Goal: Task Accomplishment & Management: Use online tool/utility

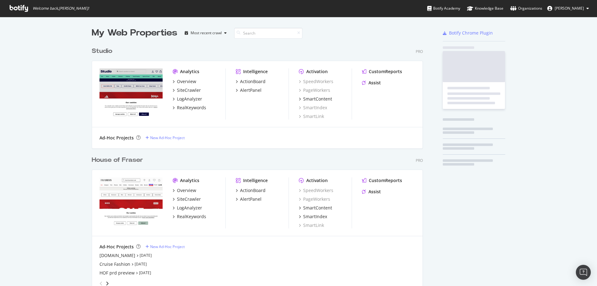
scroll to position [396, 331]
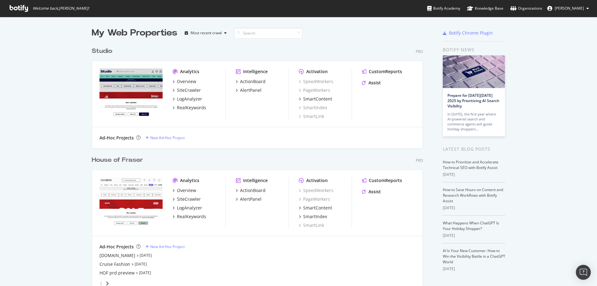
click at [89, 161] on div "My Web Properties Most recent crawl Studio Pro Analytics Overview SiteCrawler L…" at bounding box center [298, 233] width 597 height 433
click at [97, 161] on div "House of Fraser" at bounding box center [117, 159] width 51 height 9
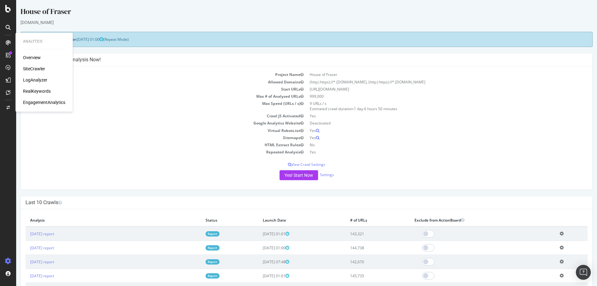
click at [28, 67] on div "SiteCrawler" at bounding box center [34, 69] width 22 height 6
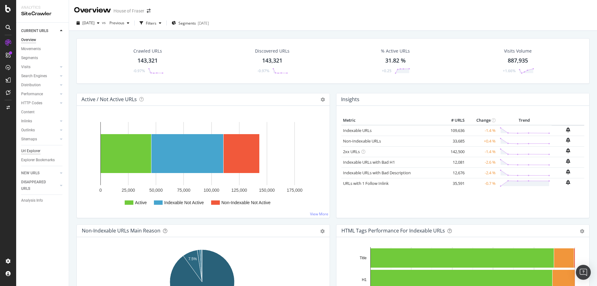
click at [30, 149] on div "Url Explorer" at bounding box center [30, 151] width 19 height 7
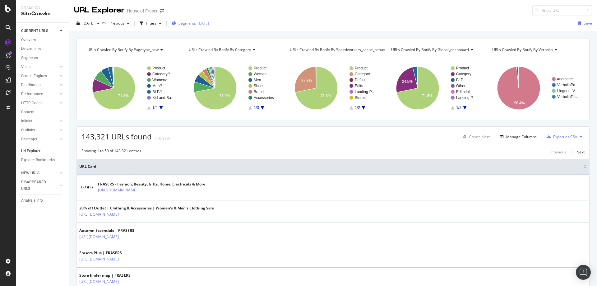
click at [193, 21] on span "Segments" at bounding box center [186, 23] width 17 height 5
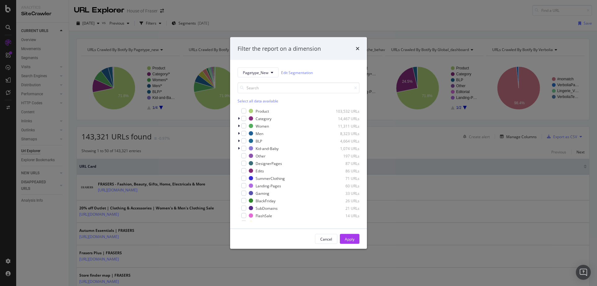
click at [54, 211] on div "Filter the report on a dimension Pagetype_New Edit Segmentation Select all data…" at bounding box center [298, 143] width 597 height 286
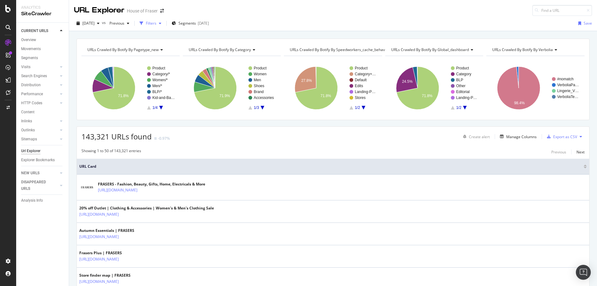
click at [156, 24] on div "Filters" at bounding box center [151, 23] width 11 height 5
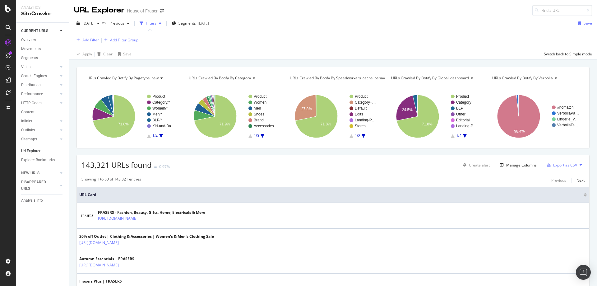
click at [91, 41] on div "Add Filter" at bounding box center [90, 39] width 16 height 5
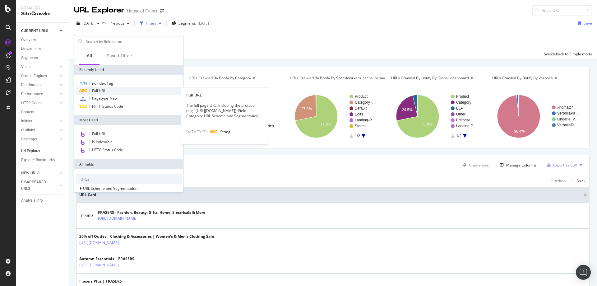
click at [105, 92] on span "Full URL" at bounding box center [99, 90] width 14 height 5
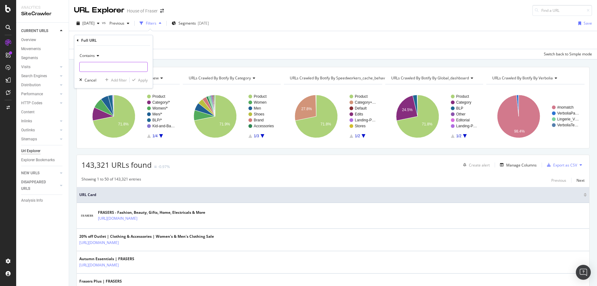
click at [100, 68] on input "text" at bounding box center [114, 67] width 68 height 10
type input "/"
type input "coat"
click at [138, 81] on div "Apply" at bounding box center [143, 79] width 10 height 5
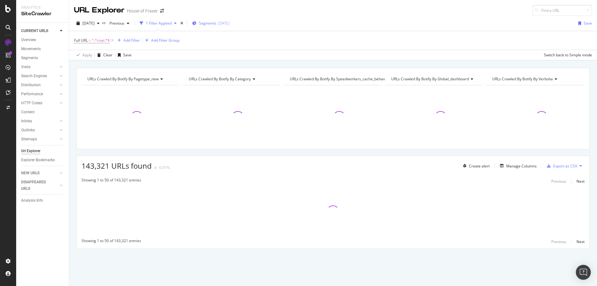
click at [216, 22] on span "Segments" at bounding box center [207, 23] width 17 height 5
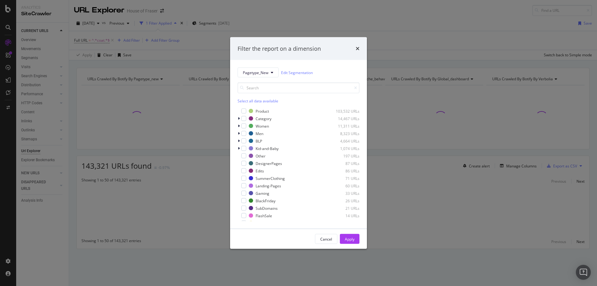
click at [240, 102] on div "Select all data available" at bounding box center [299, 100] width 122 height 5
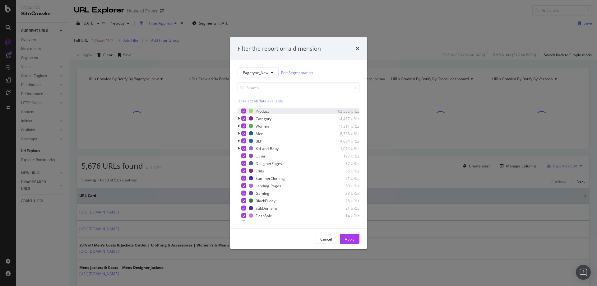
click at [243, 110] on icon "modal" at bounding box center [244, 110] width 3 height 3
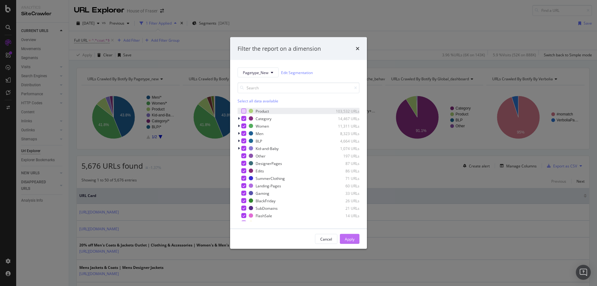
click at [345, 238] on div "Apply" at bounding box center [350, 238] width 10 height 5
